Goal: Download file/media: Obtain a digital file from the website

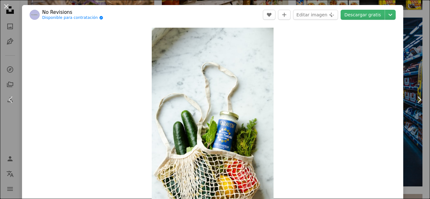
scroll to position [28, 0]
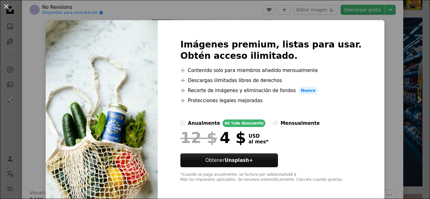
click at [376, 29] on div "An X shape Imágenes premium, listas para usar. Obtén acceso ilimitado. A plus s…" at bounding box center [215, 99] width 430 height 199
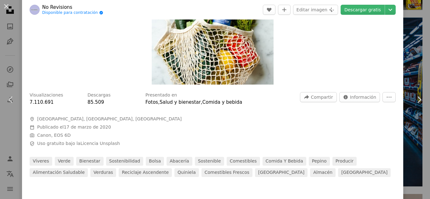
scroll to position [122, 0]
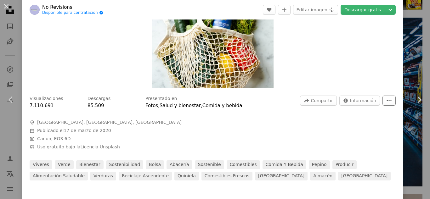
click at [386, 101] on icon "More Actions" at bounding box center [389, 101] width 6 height 6
click at [386, 103] on icon "More Actions" at bounding box center [389, 101] width 6 height 6
click at [37, 8] on img at bounding box center [35, 10] width 10 height 10
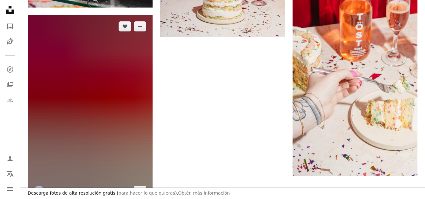
scroll to position [1259, 0]
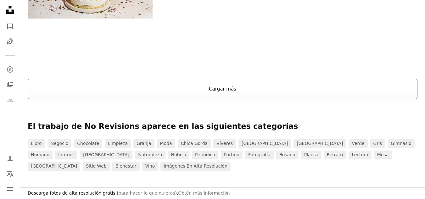
click at [170, 96] on button "Cargar más" at bounding box center [223, 89] width 390 height 20
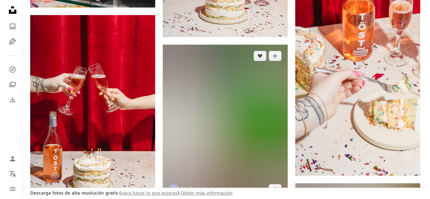
scroll to position [1101, 0]
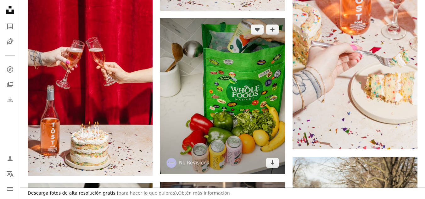
click at [182, 99] on img at bounding box center [222, 96] width 125 height 156
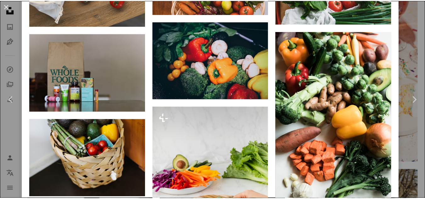
scroll to position [724, 0]
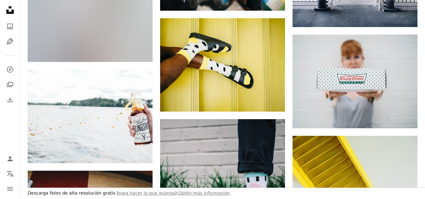
scroll to position [7205, 0]
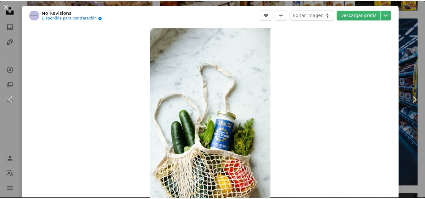
scroll to position [189, 0]
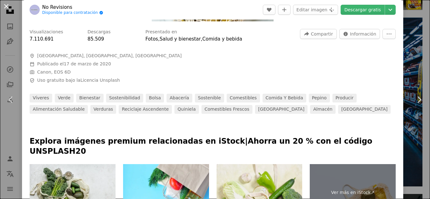
click at [8, 10] on button "An X shape" at bounding box center [7, 7] width 8 height 8
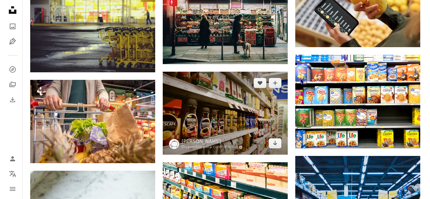
scroll to position [1730, 0]
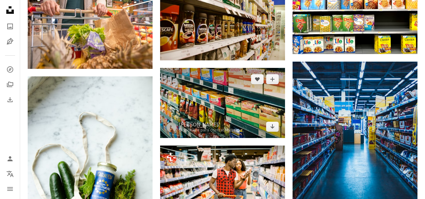
click at [218, 110] on img at bounding box center [222, 103] width 125 height 70
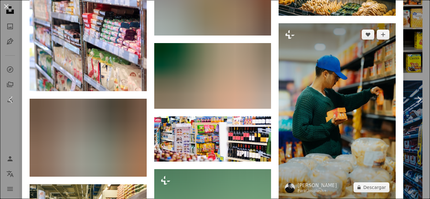
scroll to position [1730, 0]
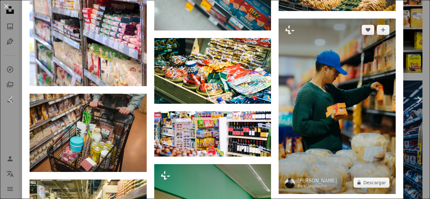
click at [301, 88] on img at bounding box center [336, 106] width 117 height 175
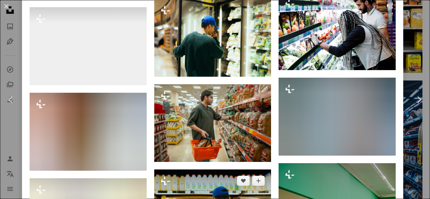
scroll to position [1038, 0]
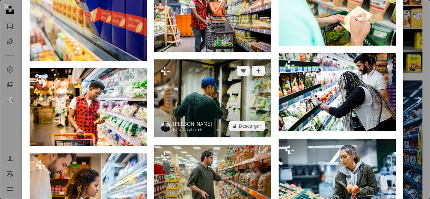
click at [217, 75] on img at bounding box center [212, 98] width 117 height 78
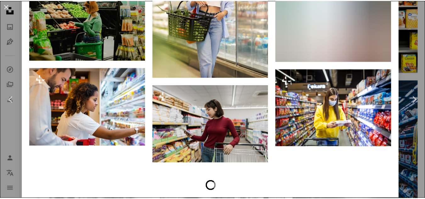
scroll to position [1735, 0]
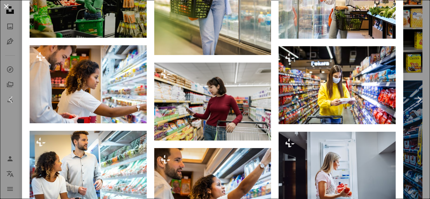
click at [6, 4] on button "An X shape" at bounding box center [7, 7] width 8 height 8
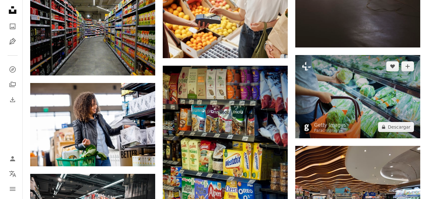
scroll to position [2360, 0]
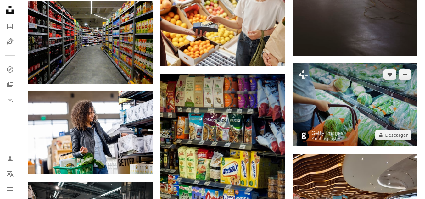
click at [328, 105] on img at bounding box center [355, 104] width 125 height 83
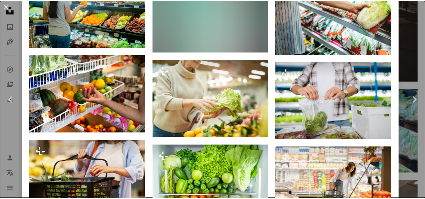
scroll to position [629, 0]
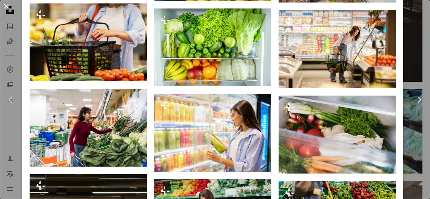
click at [9, 9] on button "An X shape" at bounding box center [7, 7] width 8 height 8
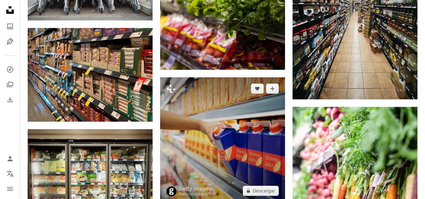
scroll to position [3398, 0]
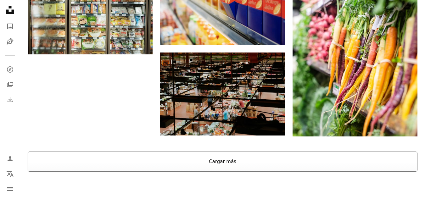
click at [219, 160] on button "Cargar más" at bounding box center [223, 162] width 390 height 20
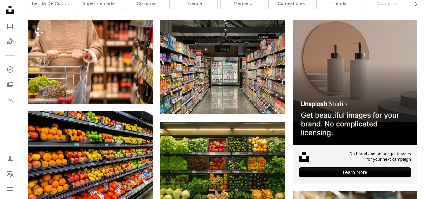
scroll to position [0, 0]
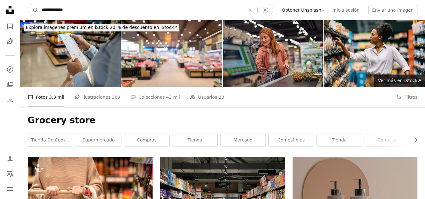
drag, startPoint x: 79, startPoint y: 8, endPoint x: 83, endPoint y: 9, distance: 3.8
click at [79, 8] on input "**********" at bounding box center [141, 10] width 205 height 12
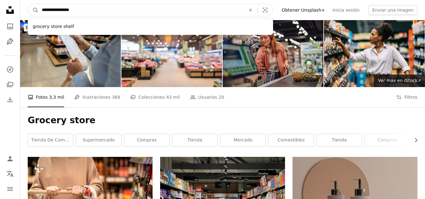
type input "**********"
click button "A magnifying glass" at bounding box center [33, 10] width 11 height 12
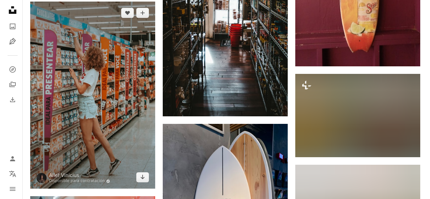
scroll to position [1416, 0]
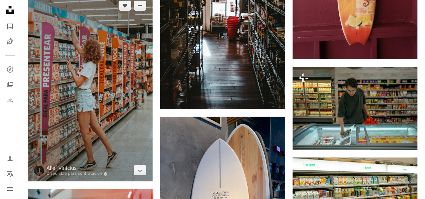
click at [122, 82] on img at bounding box center [90, 88] width 125 height 188
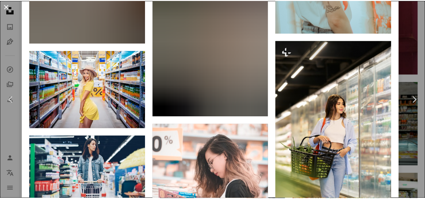
scroll to position [975, 0]
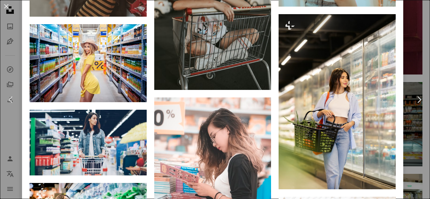
click at [5, 4] on button "An X shape" at bounding box center [7, 7] width 8 height 8
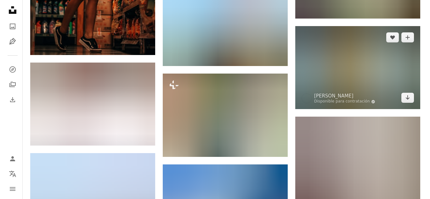
scroll to position [1919, 0]
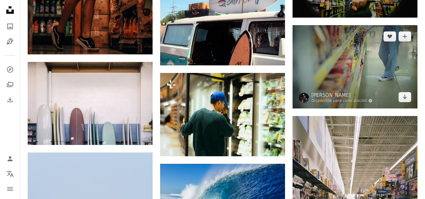
click at [339, 75] on img at bounding box center [355, 66] width 125 height 83
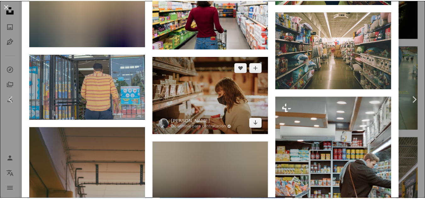
scroll to position [1007, 0]
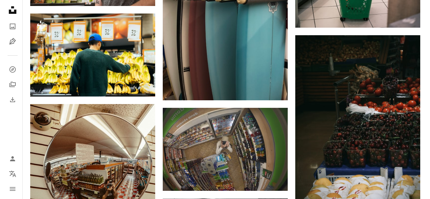
scroll to position [4124, 0]
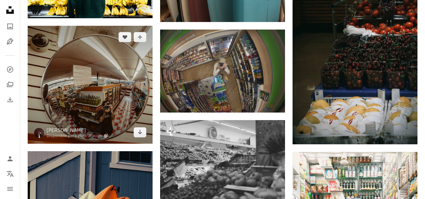
click at [143, 88] on img at bounding box center [90, 85] width 125 height 118
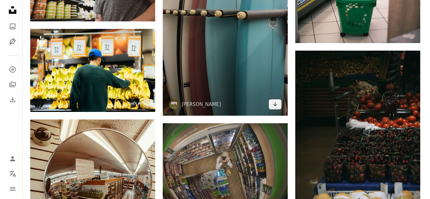
scroll to position [4030, 0]
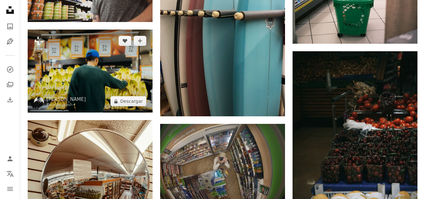
click at [107, 75] on img at bounding box center [90, 71] width 125 height 83
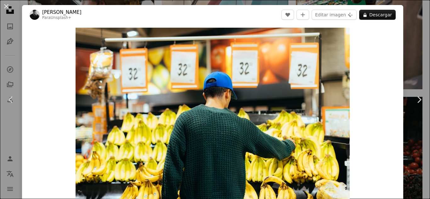
drag, startPoint x: 4, startPoint y: 6, endPoint x: 66, endPoint y: 54, distance: 78.2
click at [4, 6] on button "An X shape" at bounding box center [7, 7] width 8 height 8
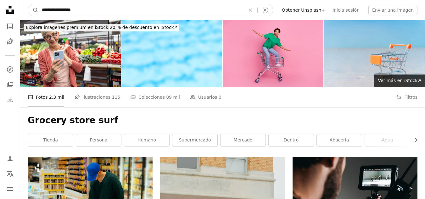
drag, startPoint x: 99, startPoint y: 11, endPoint x: 0, endPoint y: 23, distance: 100.1
paste input "Encuentra imágenes en todo el sitio"
type input "**********"
click button "A magnifying glass" at bounding box center [33, 10] width 11 height 12
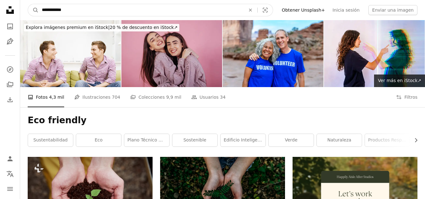
click at [101, 15] on input "**********" at bounding box center [141, 10] width 205 height 12
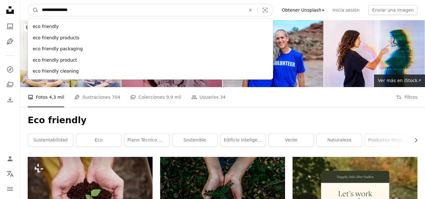
type input "**********"
click button "A magnifying glass" at bounding box center [33, 10] width 11 height 12
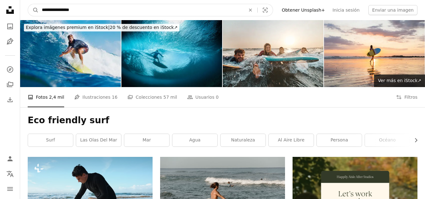
click at [78, 7] on input "**********" at bounding box center [141, 10] width 205 height 12
drag, startPoint x: 65, startPoint y: 11, endPoint x: 51, endPoint y: 10, distance: 14.2
click at [50, 9] on input "**********" at bounding box center [141, 10] width 205 height 12
type input "**********"
click button "A magnifying glass" at bounding box center [33, 10] width 11 height 12
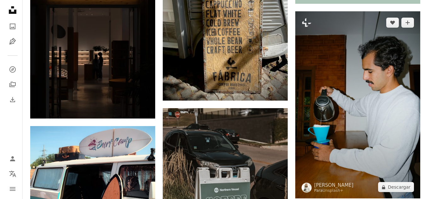
scroll to position [315, 0]
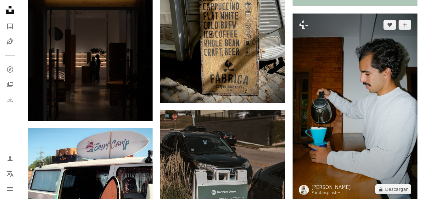
click at [330, 102] on img at bounding box center [355, 108] width 125 height 188
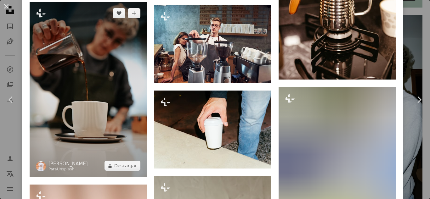
scroll to position [1440, 0]
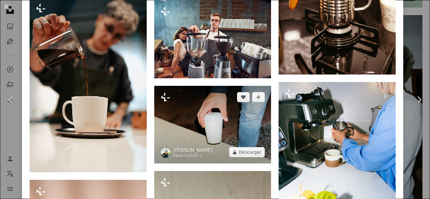
click at [177, 115] on img at bounding box center [212, 125] width 117 height 78
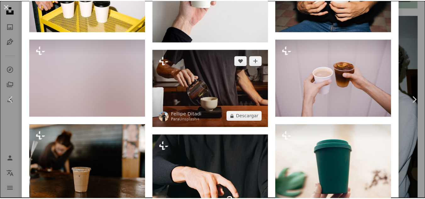
scroll to position [409, 0]
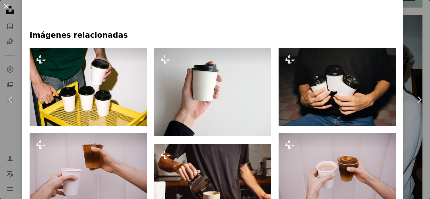
click at [4, 4] on button "An X shape" at bounding box center [7, 7] width 8 height 8
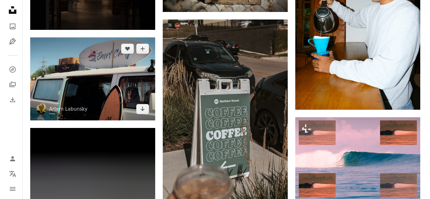
scroll to position [409, 0]
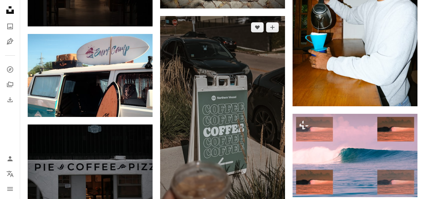
click at [202, 107] on img at bounding box center [222, 127] width 125 height 222
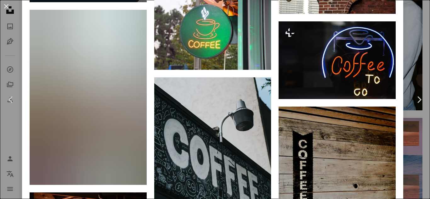
scroll to position [944, 0]
